Goal: Task Accomplishment & Management: Complete application form

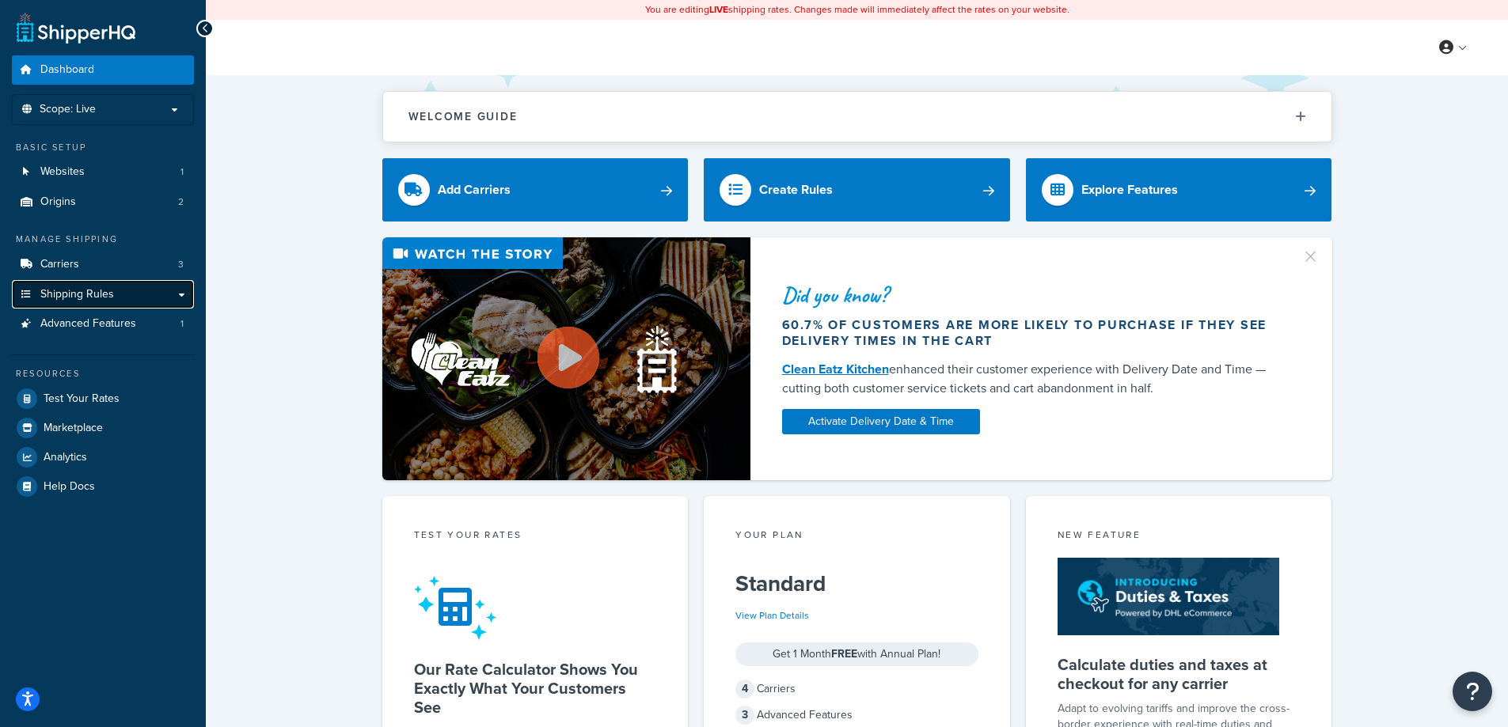
click at [95, 298] on span "Shipping Rules" at bounding box center [77, 294] width 74 height 13
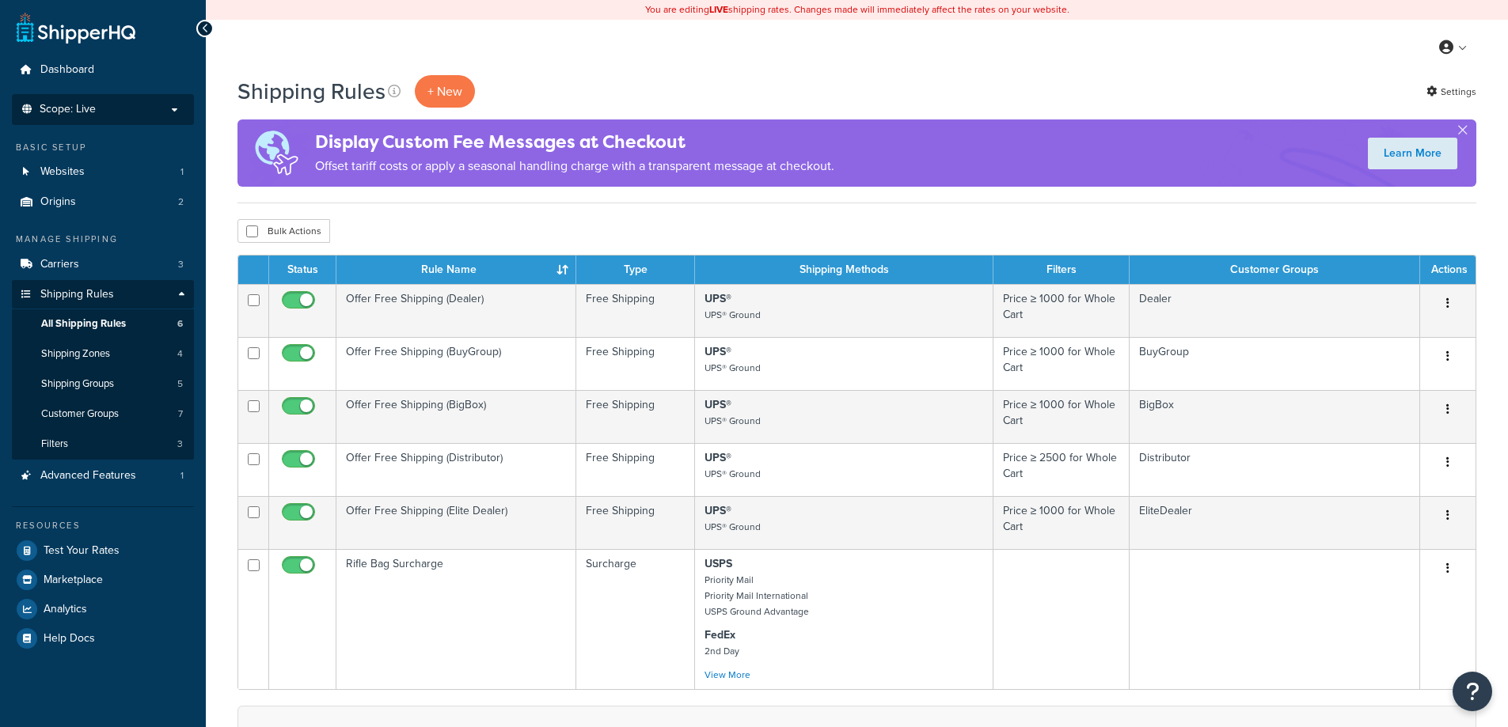
click at [106, 110] on p "Scope: Live" at bounding box center [103, 109] width 168 height 13
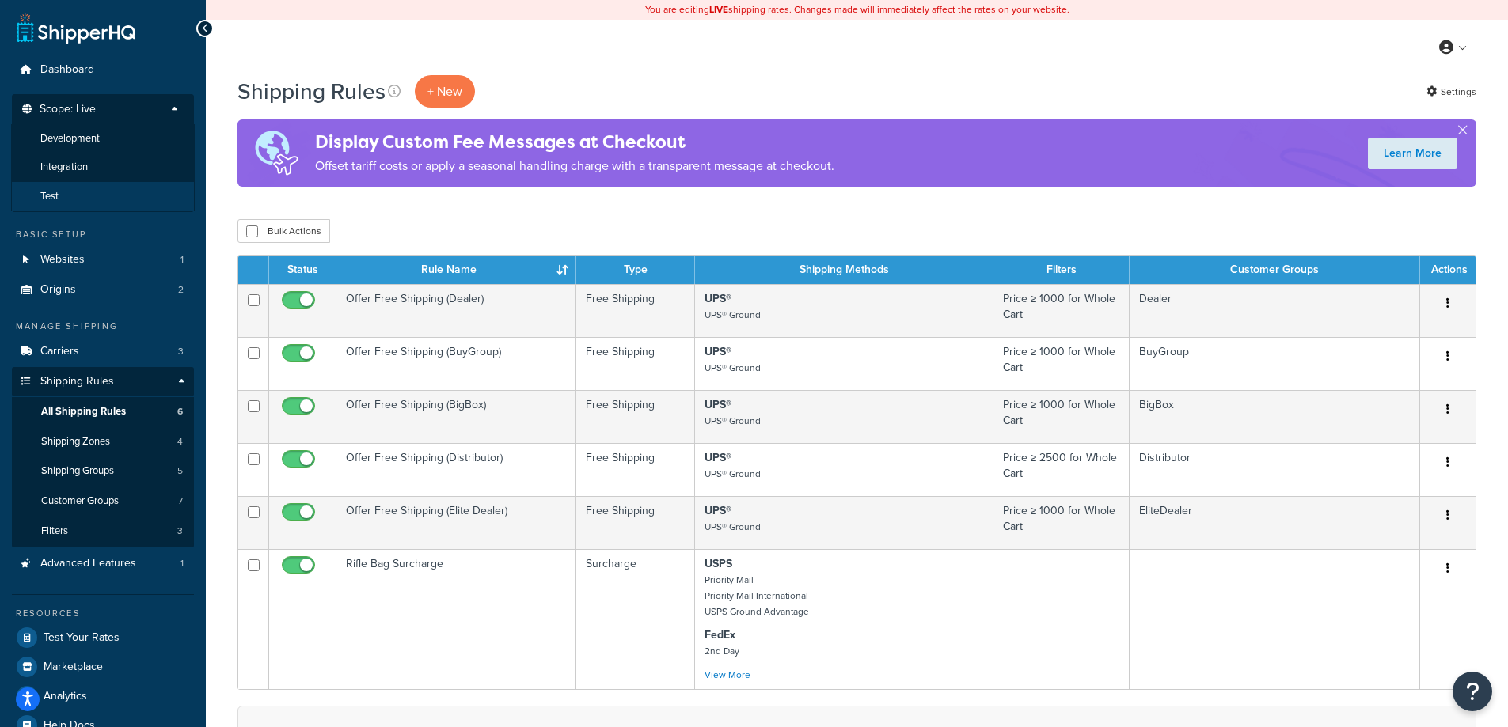
click at [66, 192] on li "Test" at bounding box center [103, 196] width 184 height 29
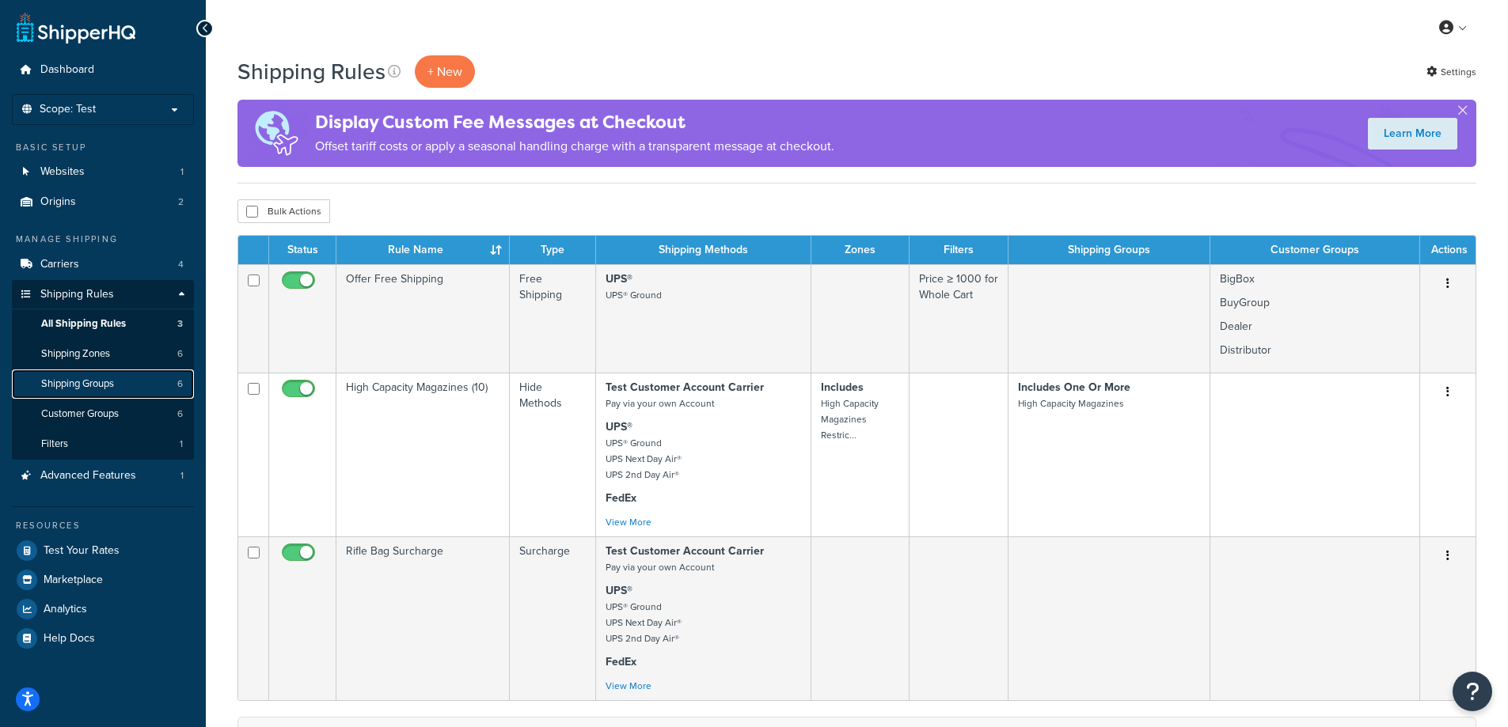
click at [80, 383] on span "Shipping Groups" at bounding box center [77, 383] width 73 height 13
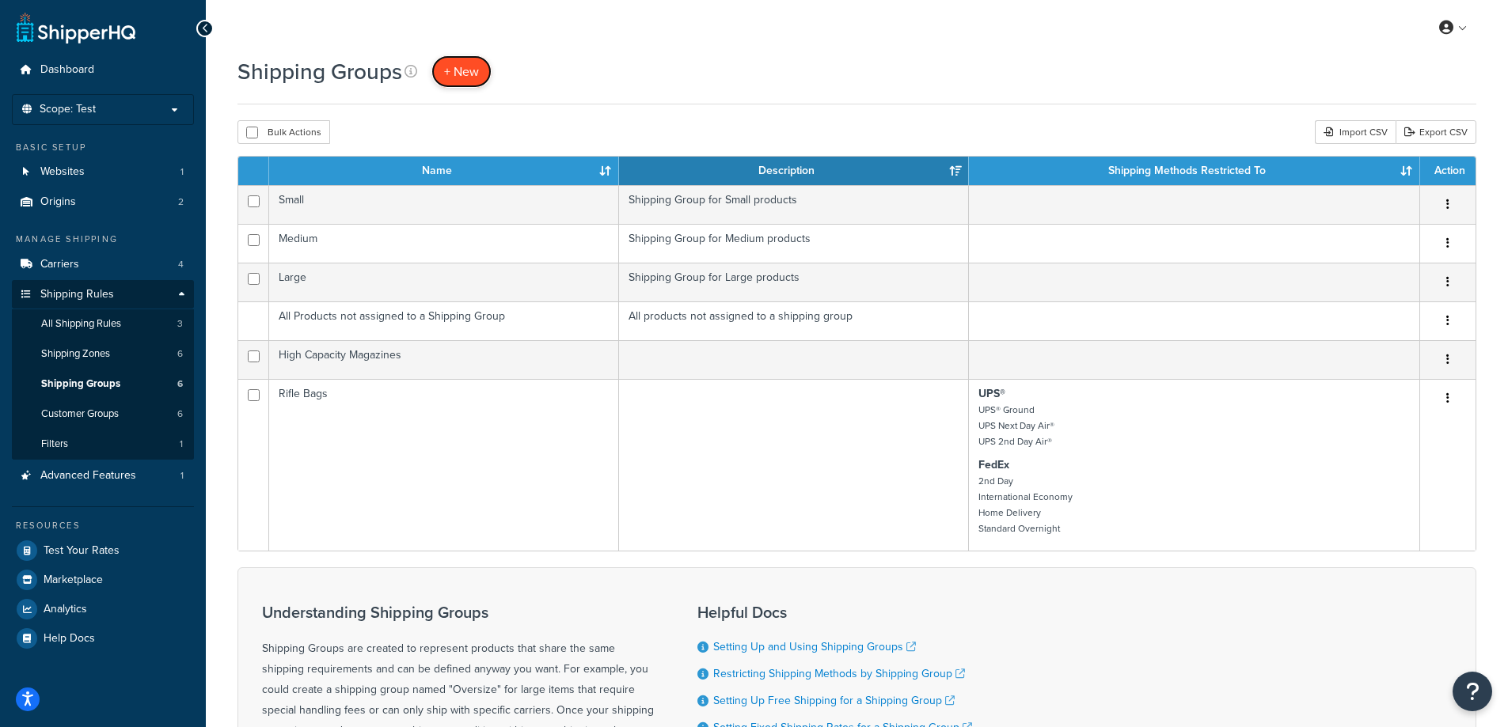
click at [468, 70] on span "+ New" at bounding box center [461, 72] width 35 height 18
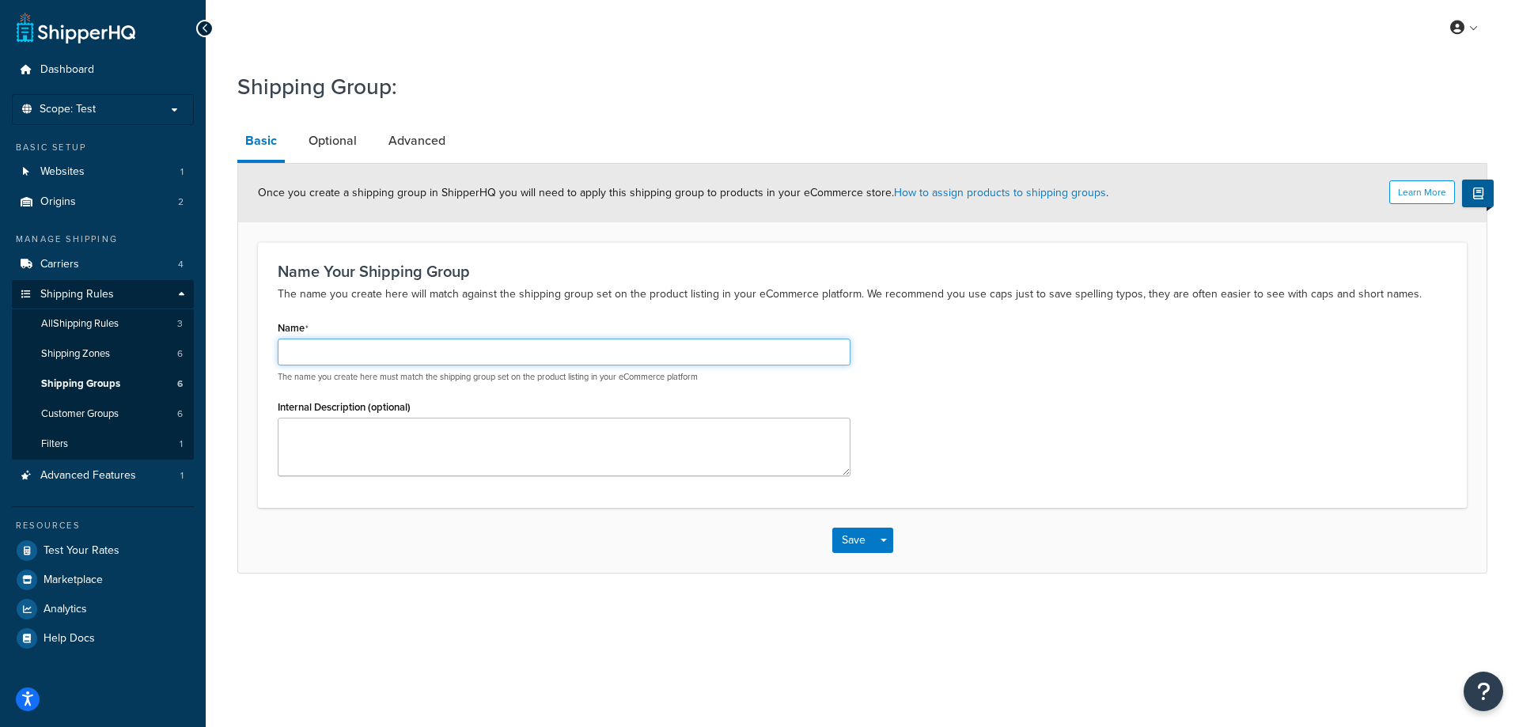
click at [373, 355] on input "Name" at bounding box center [564, 352] width 573 height 27
type input "Rifle Stocks"
click at [345, 135] on link "Optional" at bounding box center [333, 141] width 64 height 38
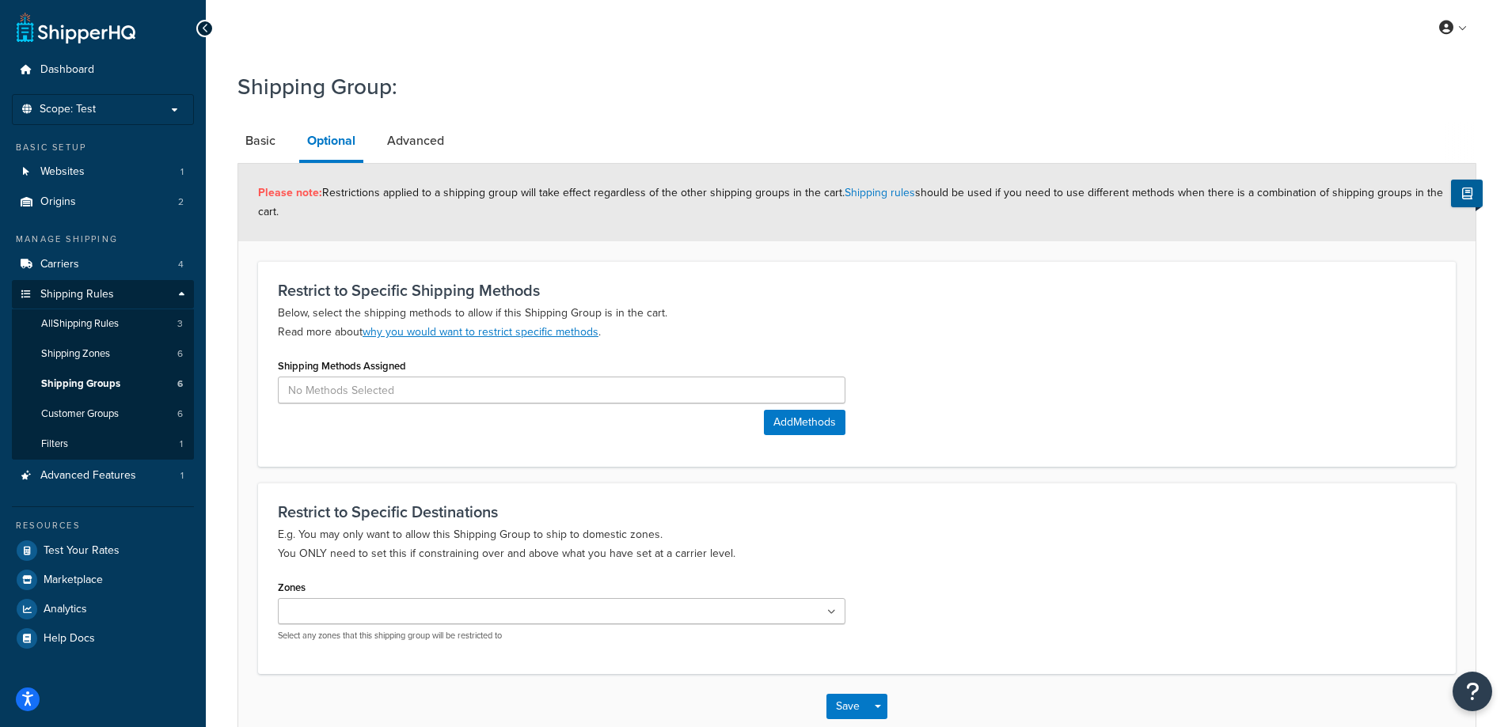
scroll to position [93, 0]
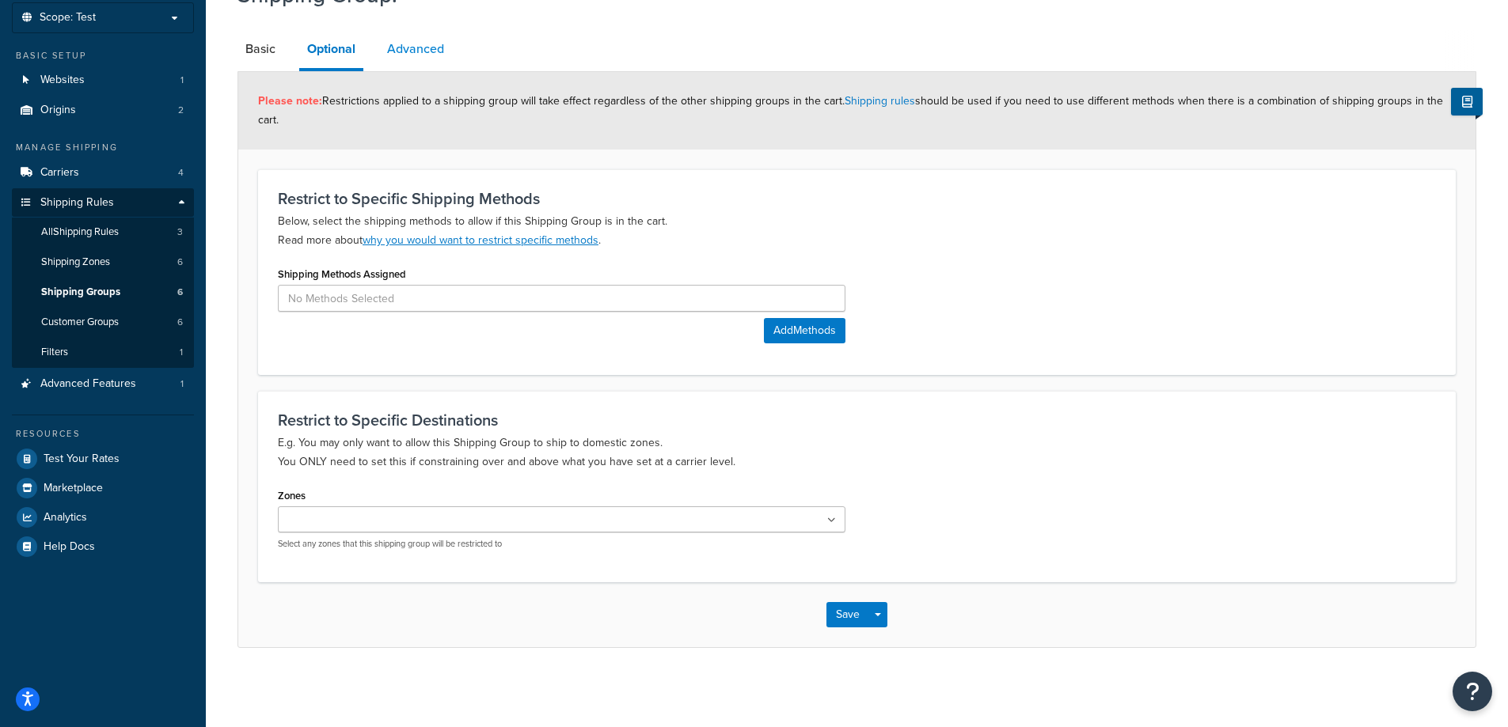
click at [414, 50] on link "Advanced" at bounding box center [415, 49] width 73 height 38
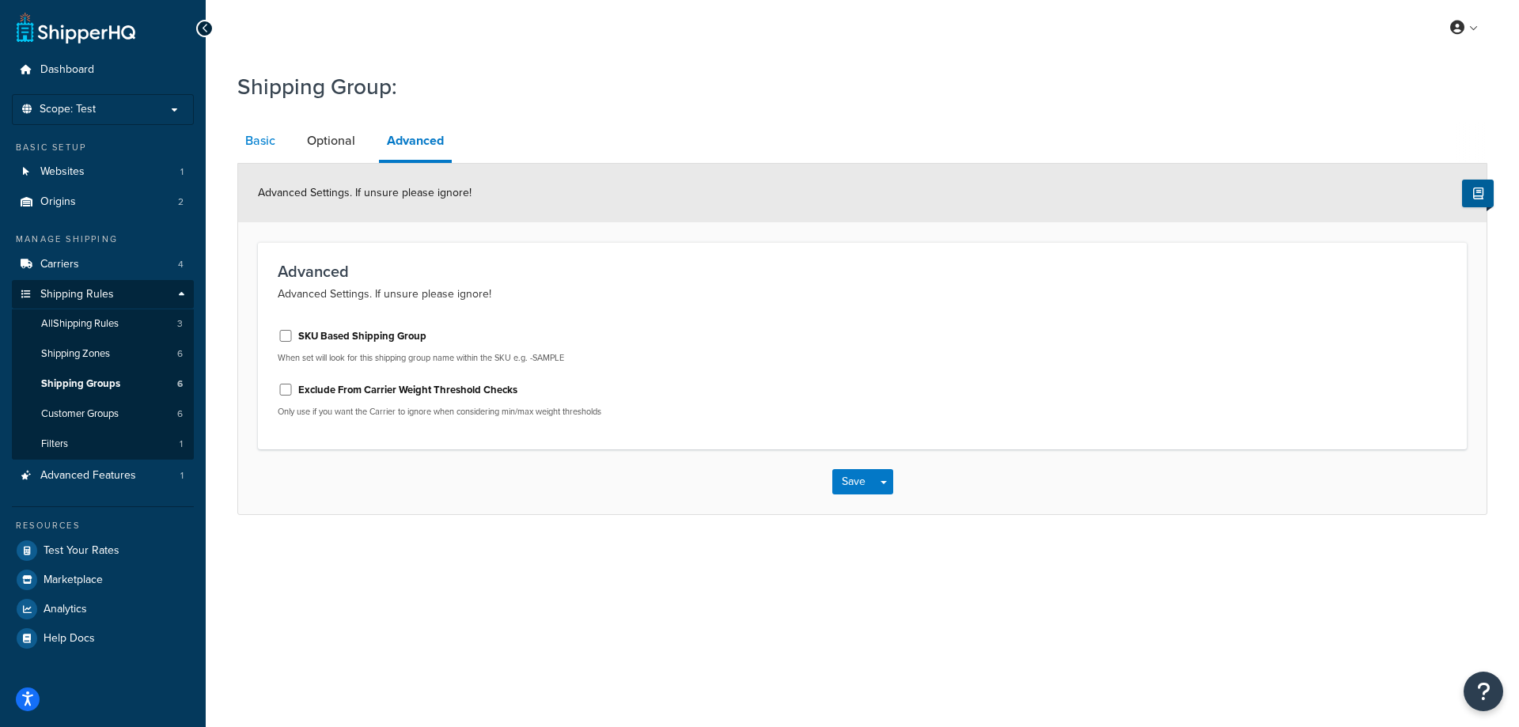
click at [256, 141] on link "Basic" at bounding box center [260, 141] width 46 height 38
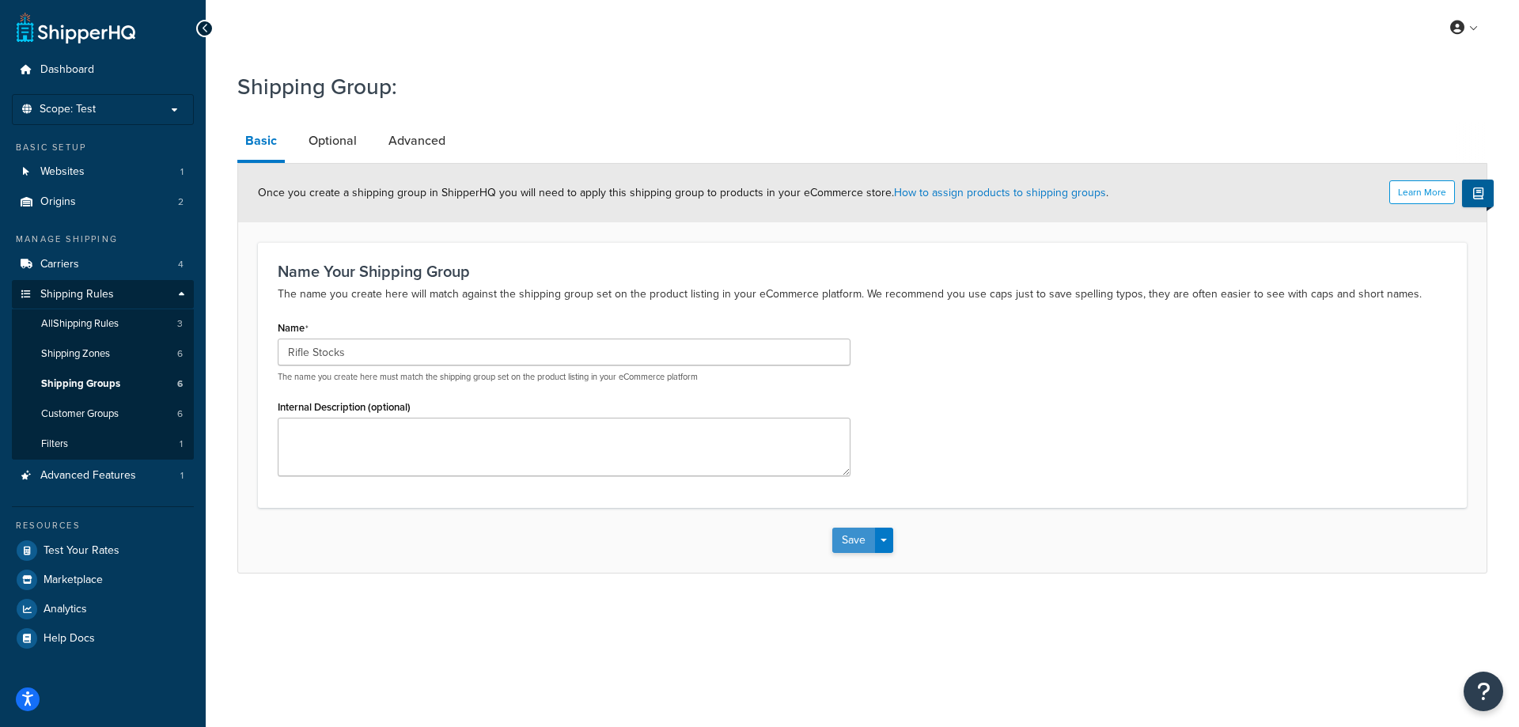
click at [853, 541] on button "Save" at bounding box center [854, 540] width 43 height 25
